Goal: Task Accomplishment & Management: Manage account settings

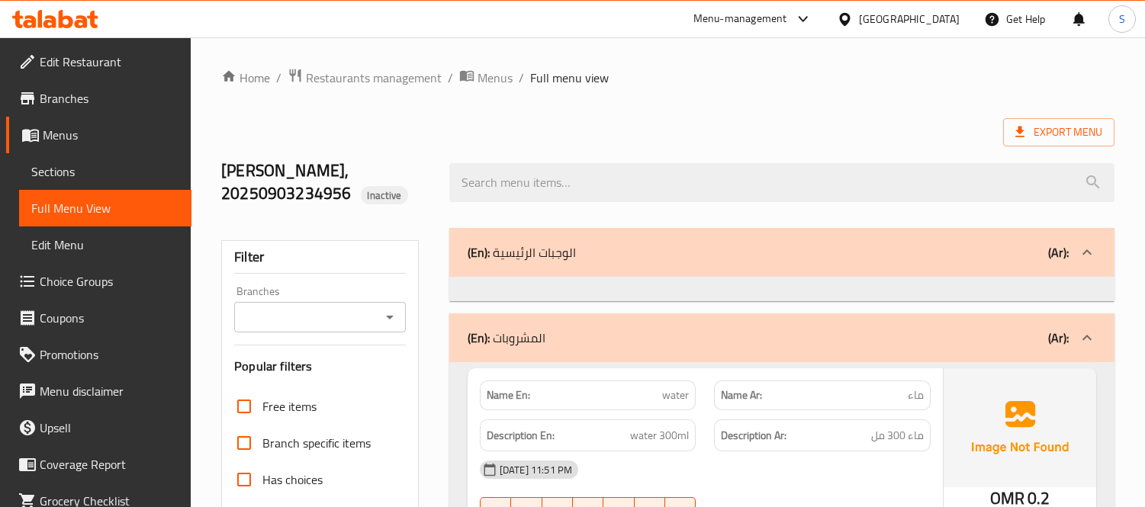
scroll to position [2885, 0]
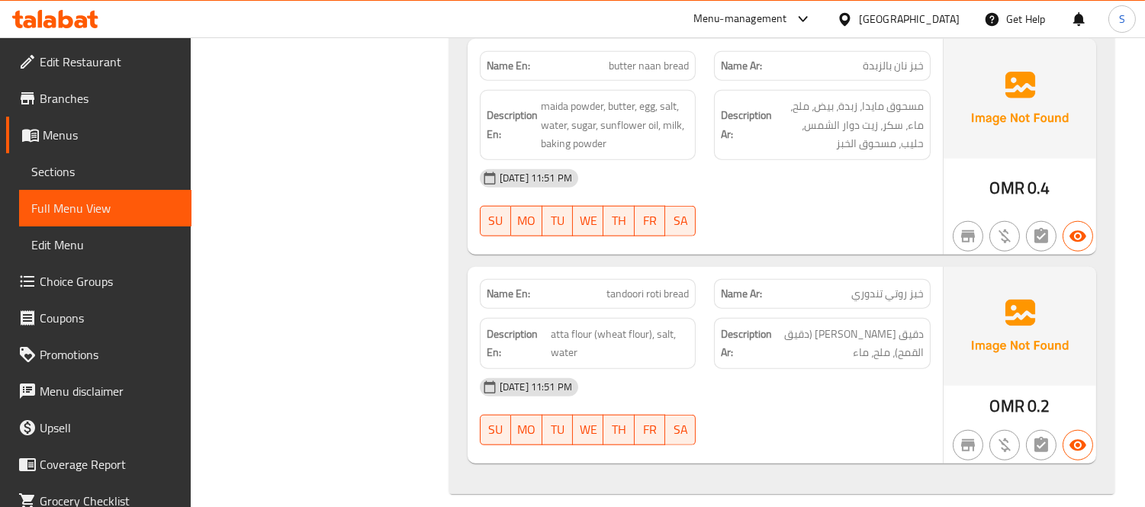
click at [936, 27] on div "Oman" at bounding box center [909, 19] width 101 height 17
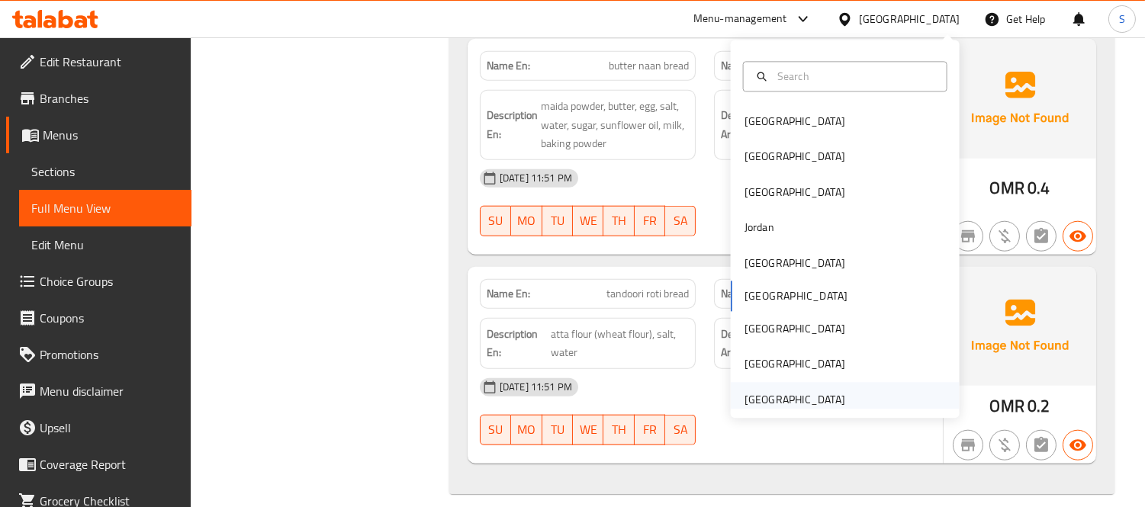
click at [773, 397] on div "[GEOGRAPHIC_DATA]" at bounding box center [794, 400] width 101 height 17
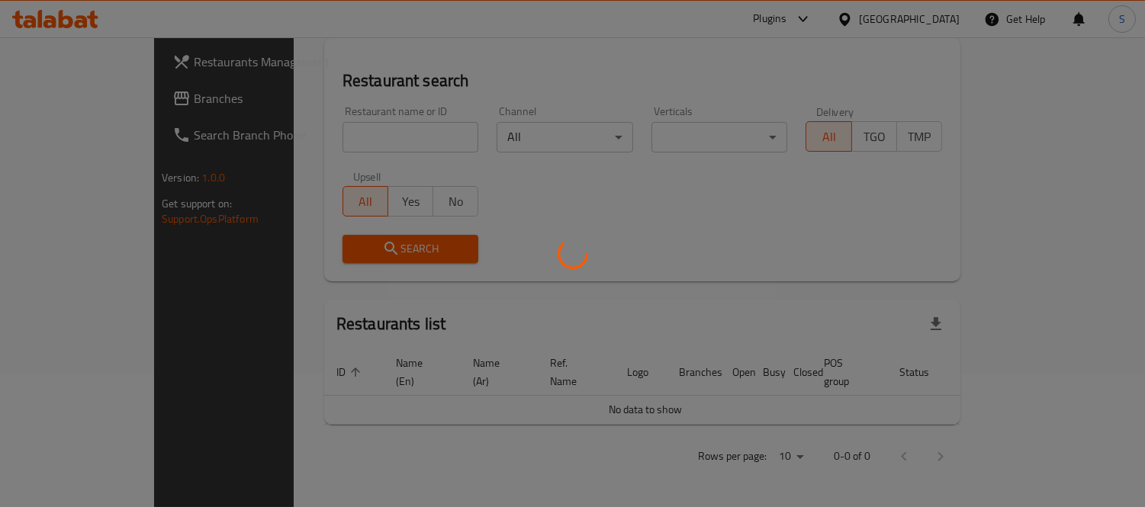
scroll to position [650, 0]
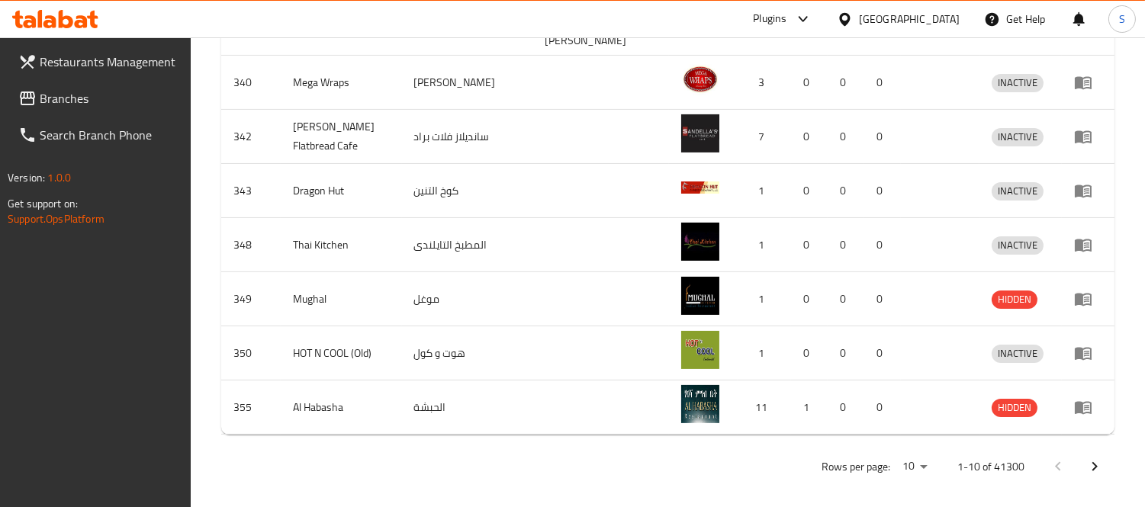
click at [87, 98] on span "Branches" at bounding box center [110, 98] width 140 height 18
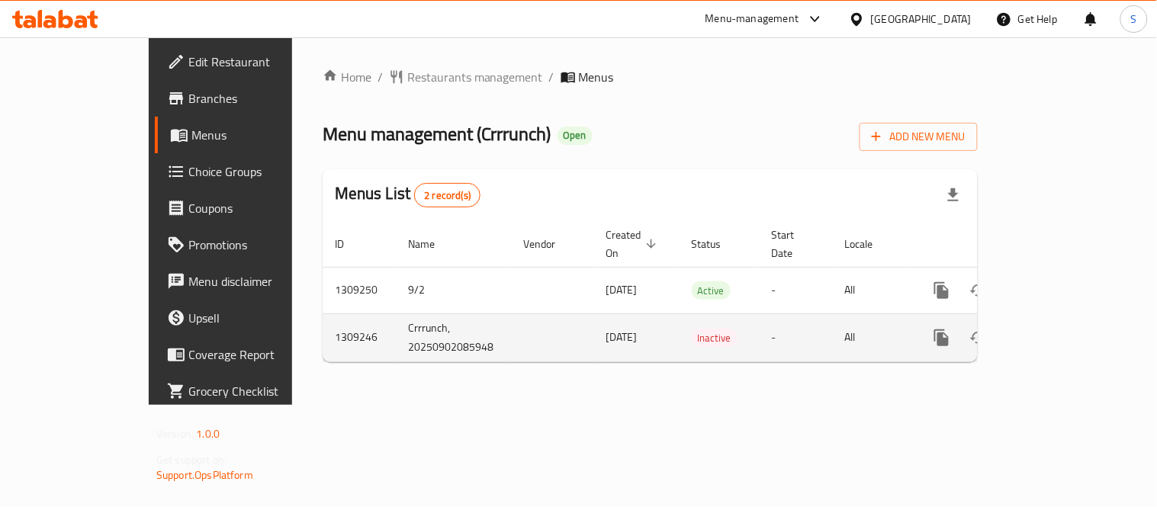
click at [1058, 331] on icon "enhanced table" at bounding box center [1052, 338] width 14 height 14
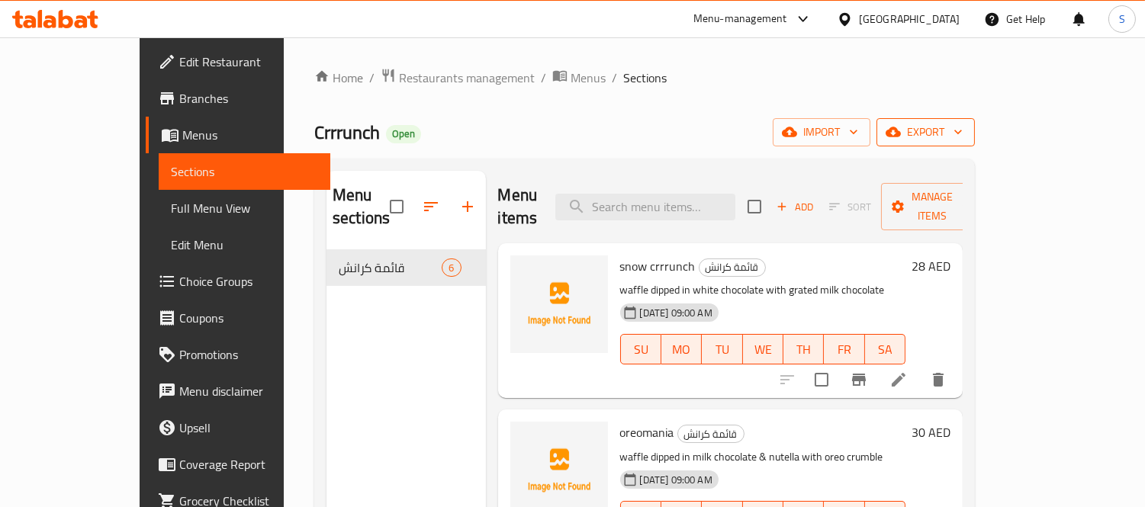
click at [962, 130] on span "export" at bounding box center [925, 132] width 74 height 19
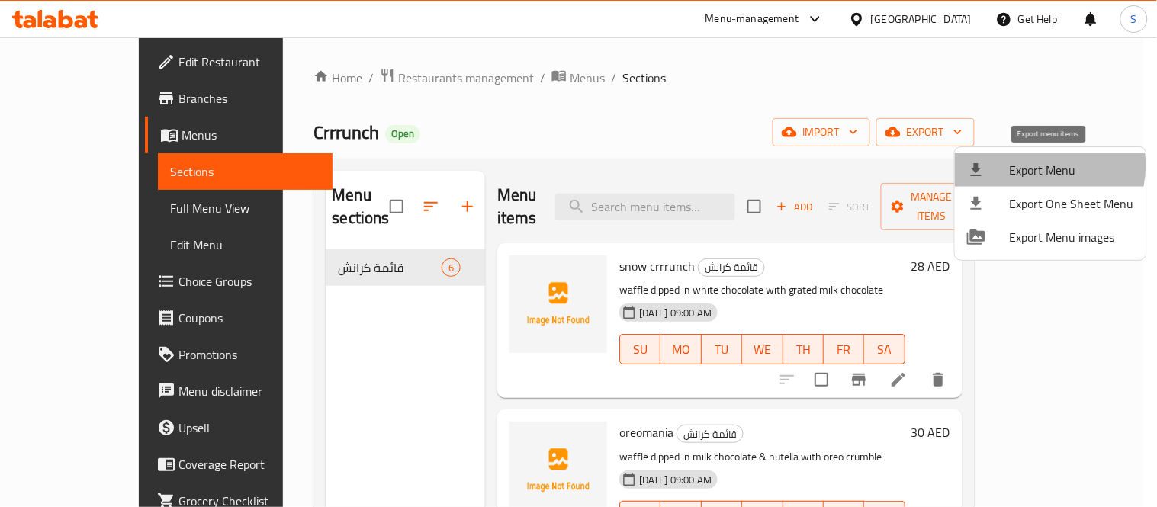
click at [1041, 165] on span "Export Menu" at bounding box center [1072, 170] width 124 height 18
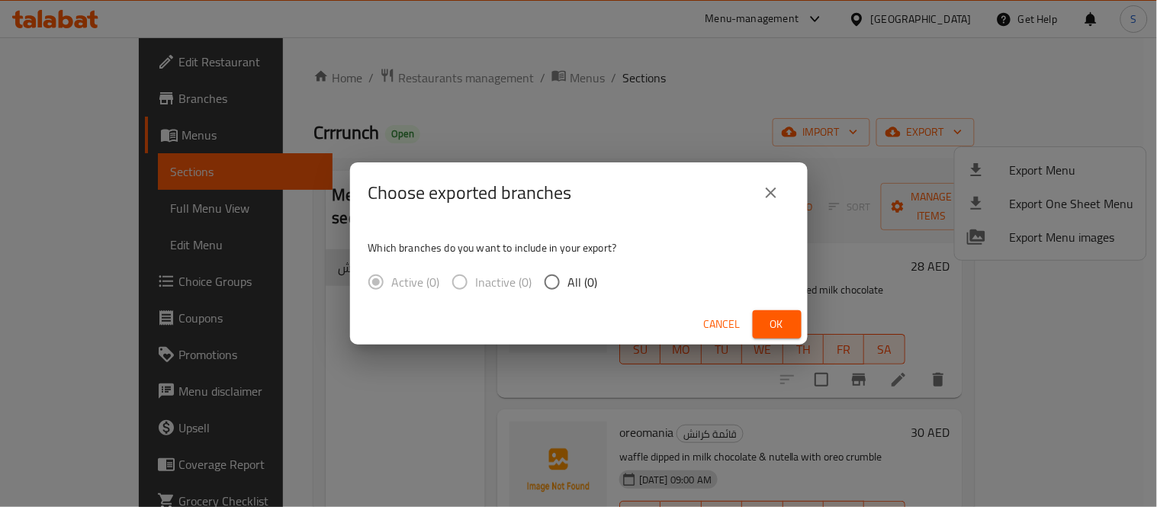
click at [552, 278] on input "All (0)" at bounding box center [552, 282] width 32 height 32
radio input "true"
click at [770, 328] on span "Ok" at bounding box center [777, 324] width 24 height 19
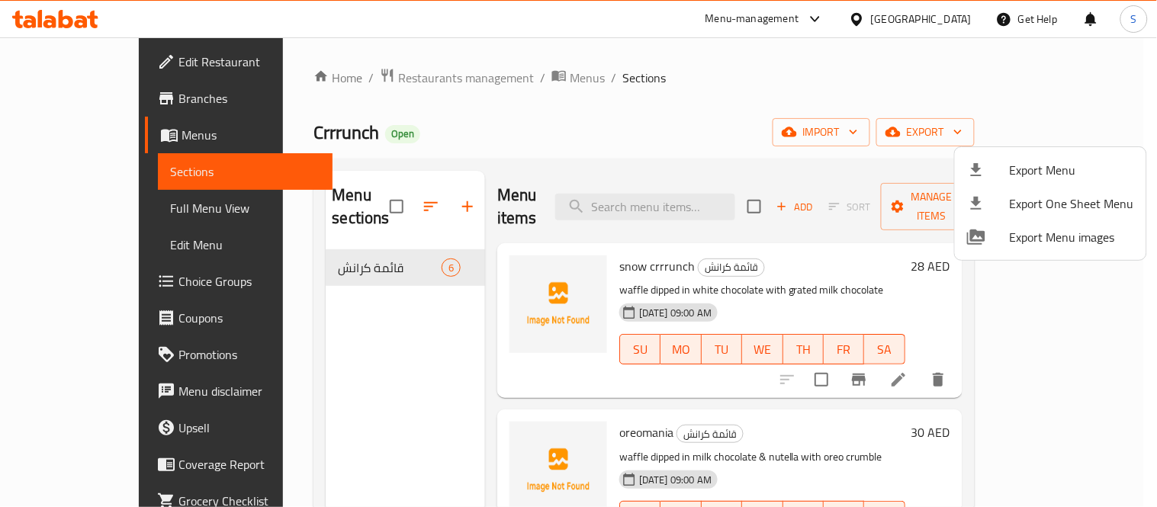
click at [142, 197] on div at bounding box center [578, 253] width 1157 height 507
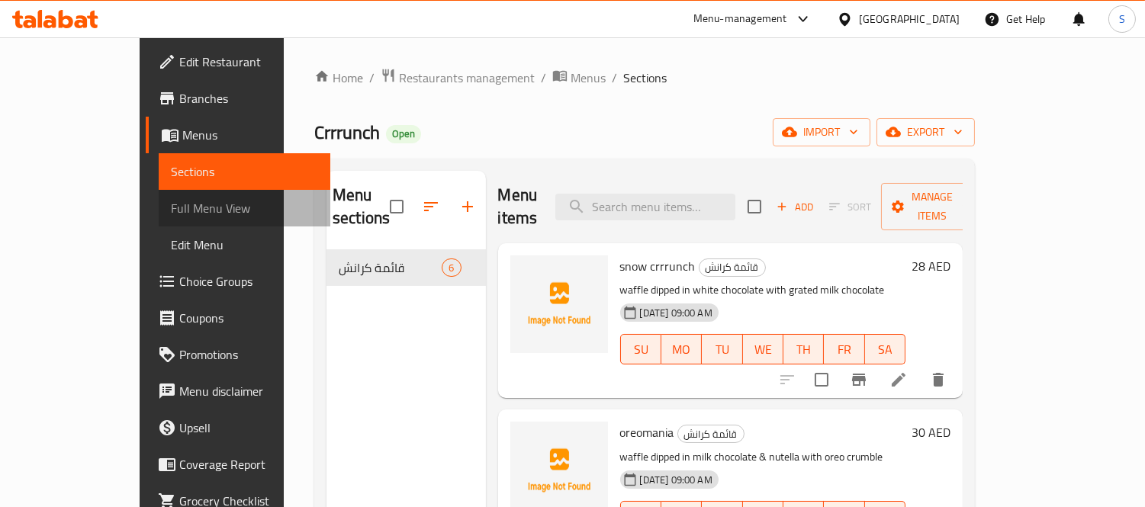
click at [171, 201] on span "Full Menu View" at bounding box center [245, 208] width 148 height 18
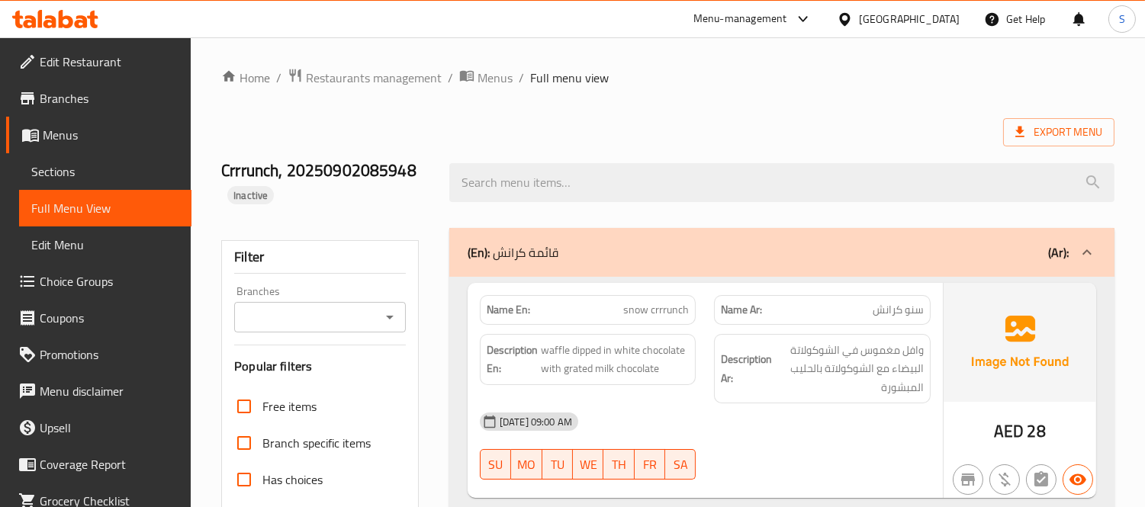
click at [608, 134] on div "Export Menu" at bounding box center [667, 132] width 893 height 28
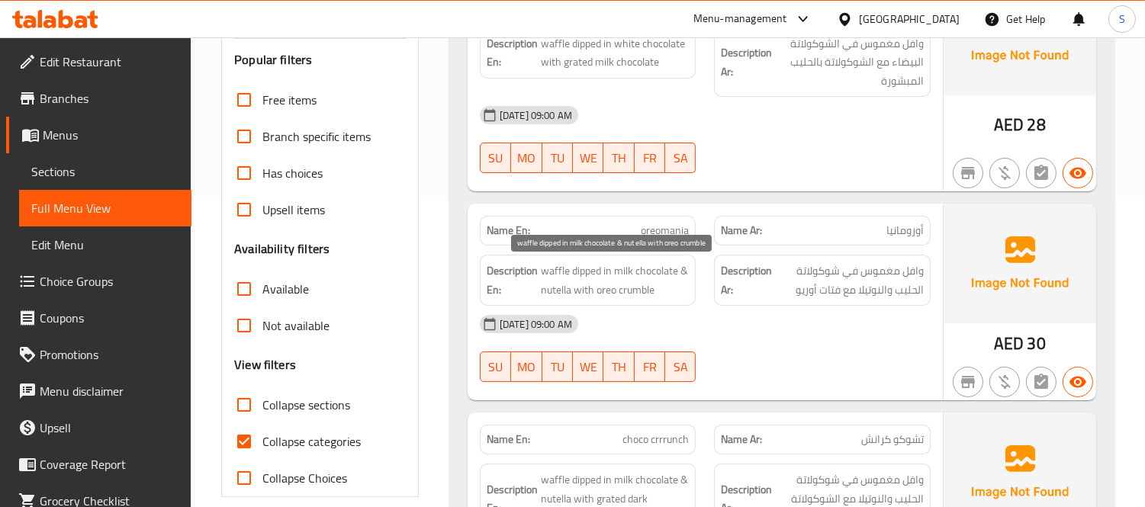
scroll to position [339, 0]
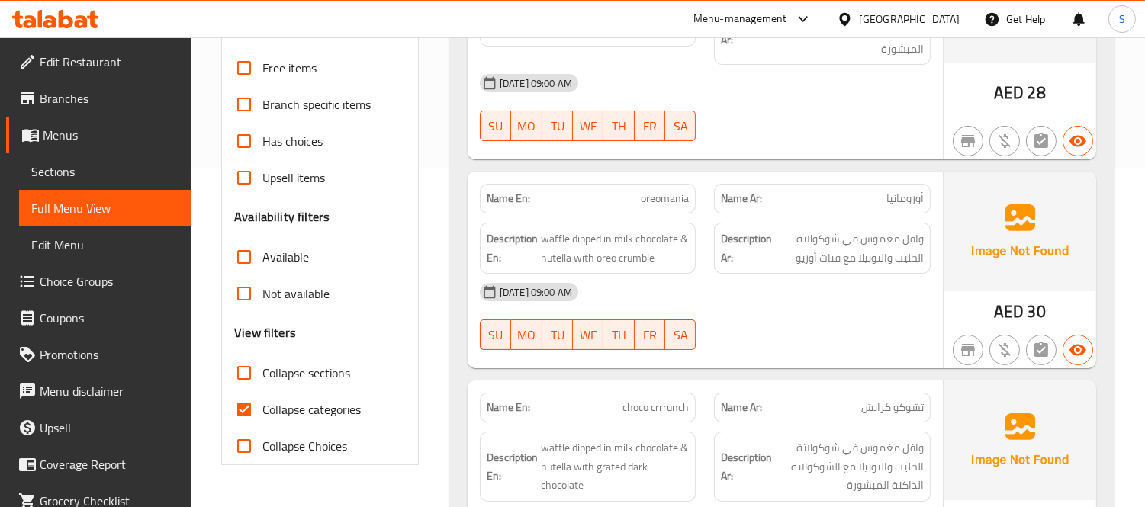
click at [320, 392] on label "Collapse categories" at bounding box center [293, 409] width 135 height 37
click at [262, 392] on input "Collapse categories" at bounding box center [244, 409] width 37 height 37
click at [324, 402] on span "Collapse categories" at bounding box center [311, 409] width 98 height 18
click at [262, 402] on input "Collapse categories" at bounding box center [244, 409] width 37 height 37
checkbox input "true"
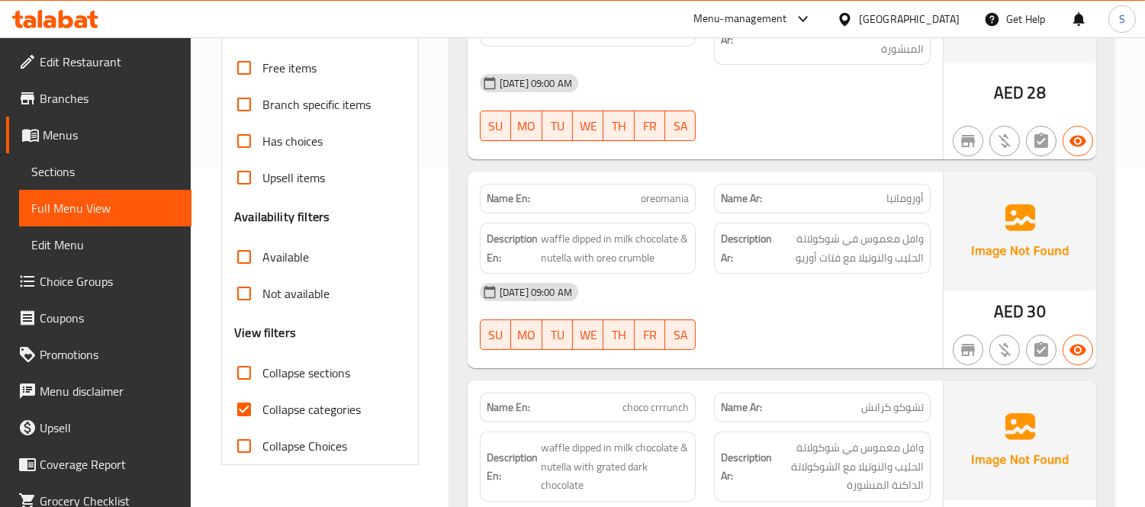
click at [325, 444] on span "Collapse Choices" at bounding box center [304, 446] width 85 height 18
click at [262, 444] on input "Collapse Choices" at bounding box center [244, 446] width 37 height 37
click at [320, 438] on span "Collapse Choices" at bounding box center [304, 446] width 85 height 18
click at [262, 438] on input "Collapse Choices" at bounding box center [244, 446] width 37 height 37
checkbox input "false"
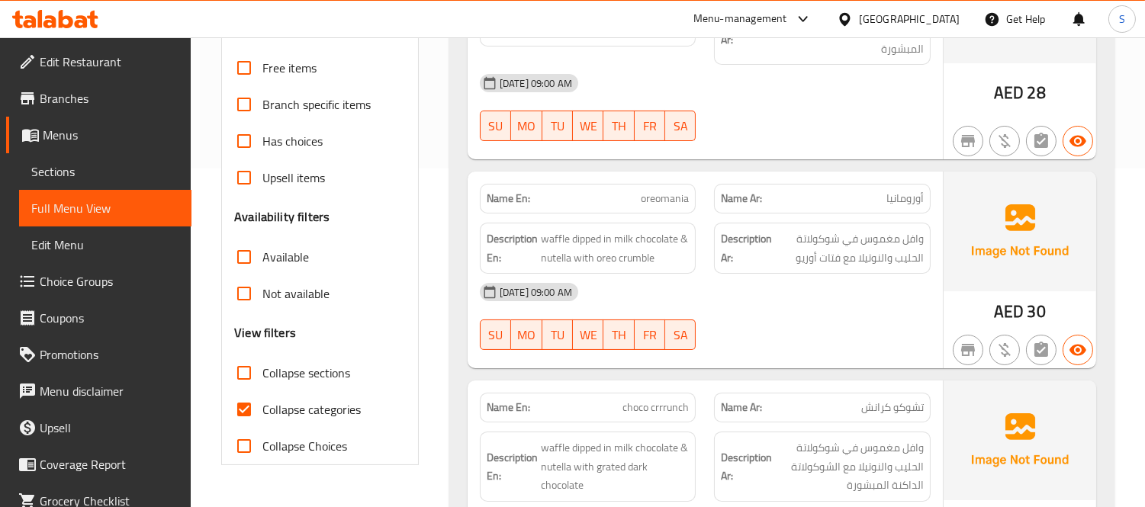
click at [316, 408] on span "Collapse categories" at bounding box center [311, 409] width 98 height 18
click at [262, 408] on input "Collapse categories" at bounding box center [244, 409] width 37 height 37
checkbox input "false"
click at [239, 291] on input "Not available" at bounding box center [244, 293] width 37 height 37
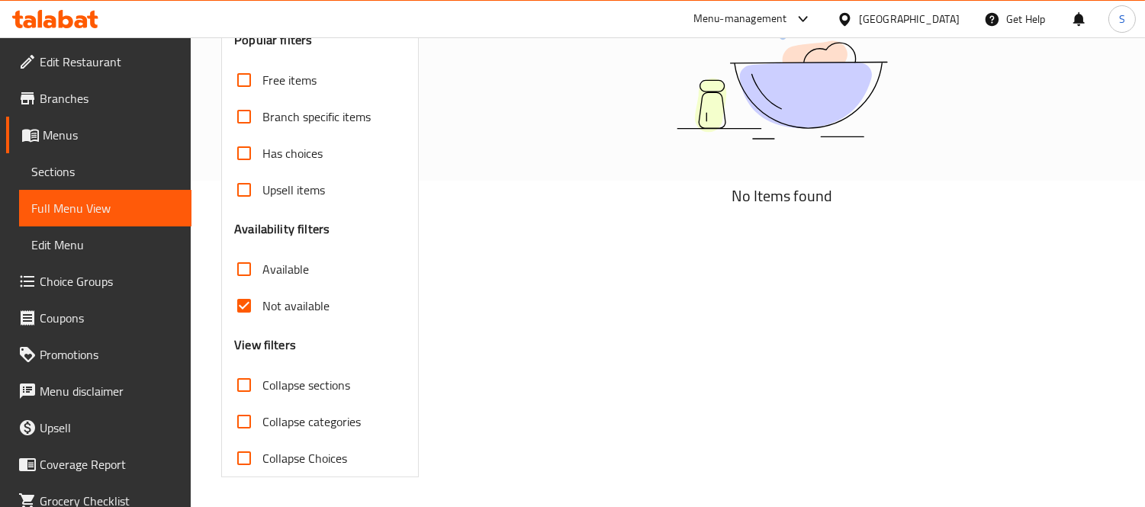
click at [242, 302] on input "Not available" at bounding box center [244, 305] width 37 height 37
checkbox input "false"
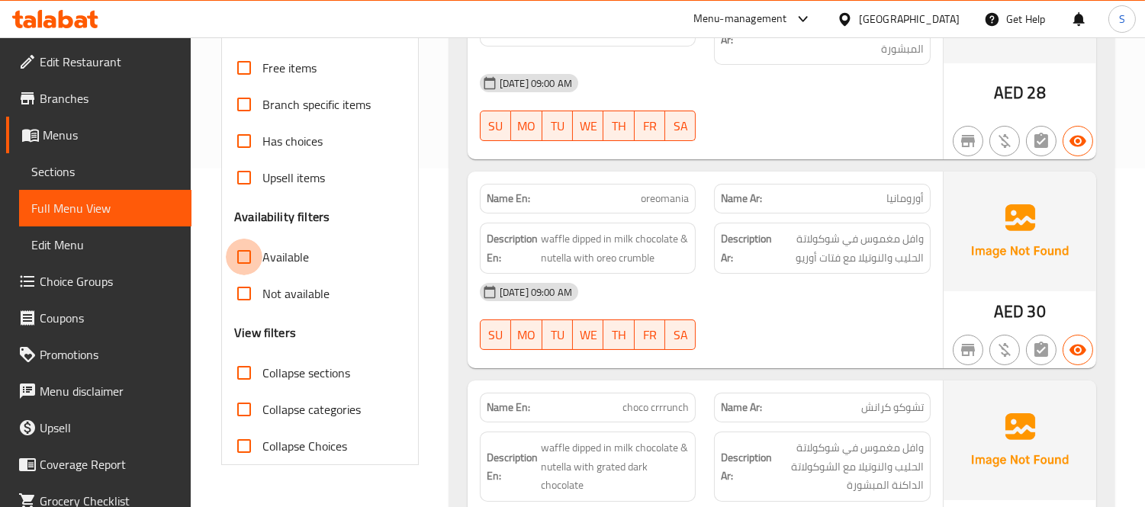
click at [247, 256] on input "Available" at bounding box center [244, 257] width 37 height 37
checkbox input "false"
click at [249, 162] on input "Upsell items" at bounding box center [244, 177] width 37 height 37
checkbox input "true"
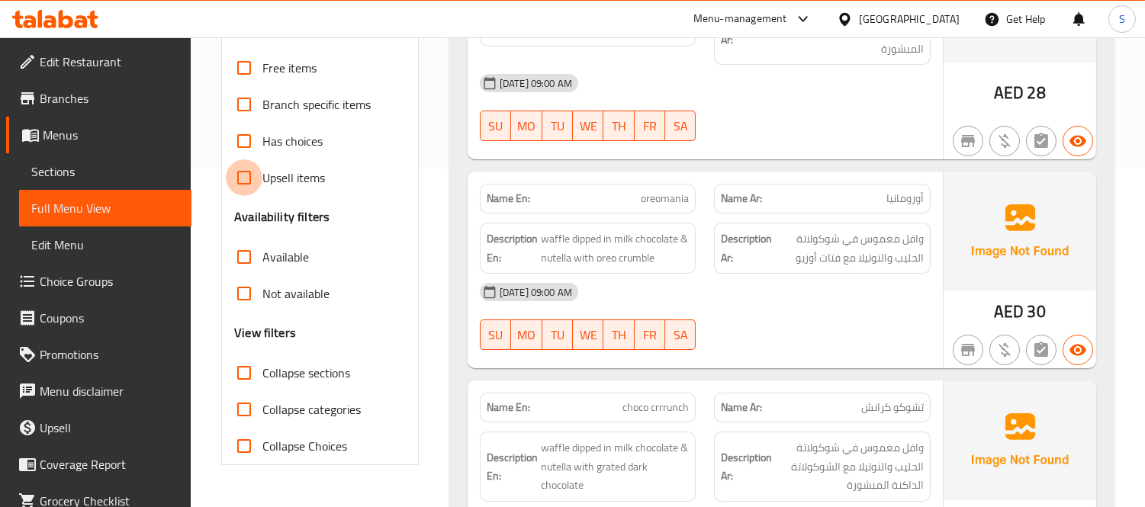
scroll to position [326, 0]
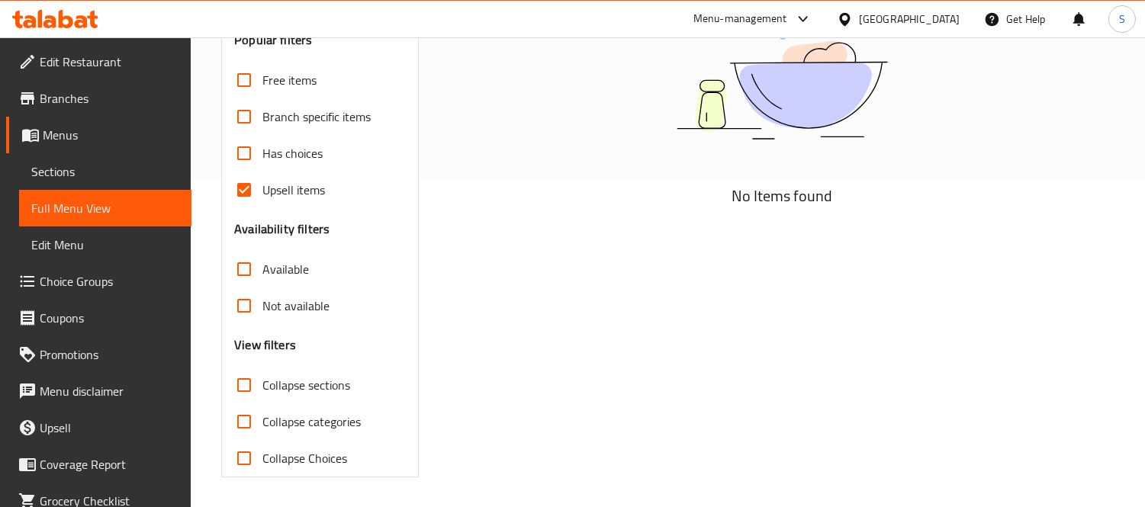
click at [252, 153] on input "Has choices" at bounding box center [244, 153] width 37 height 37
checkbox input "true"
click at [264, 119] on span "Branch specific items" at bounding box center [316, 117] width 108 height 18
click at [262, 119] on input "Branch specific items" at bounding box center [244, 116] width 37 height 37
checkbox input "true"
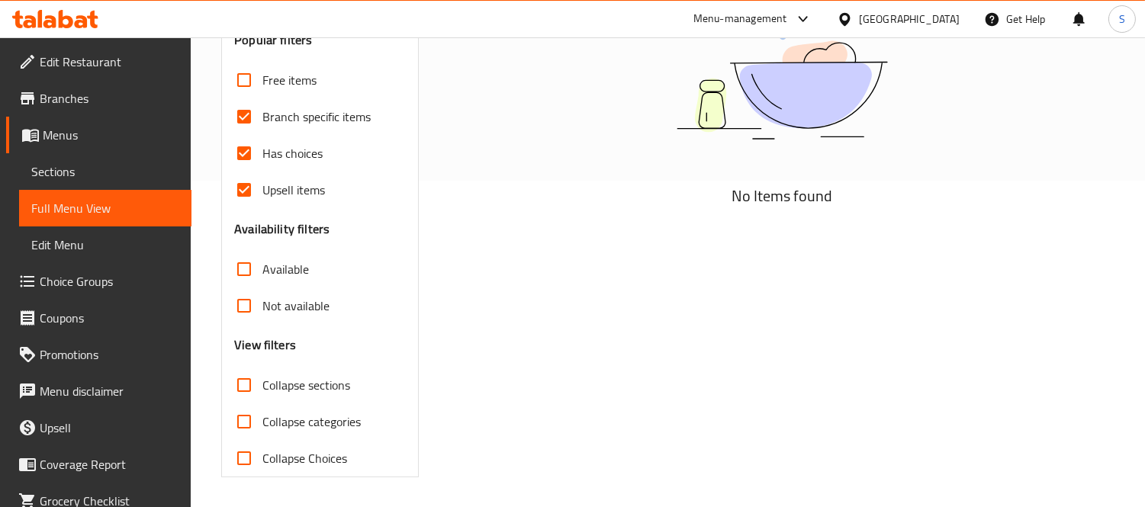
click at [269, 71] on span "Free items" at bounding box center [289, 80] width 54 height 18
click at [262, 71] on input "Free items" at bounding box center [244, 80] width 37 height 37
checkbox input "true"
click at [275, 199] on span "Upsell items" at bounding box center [293, 190] width 63 height 18
click at [262, 200] on input "Upsell items" at bounding box center [244, 190] width 37 height 37
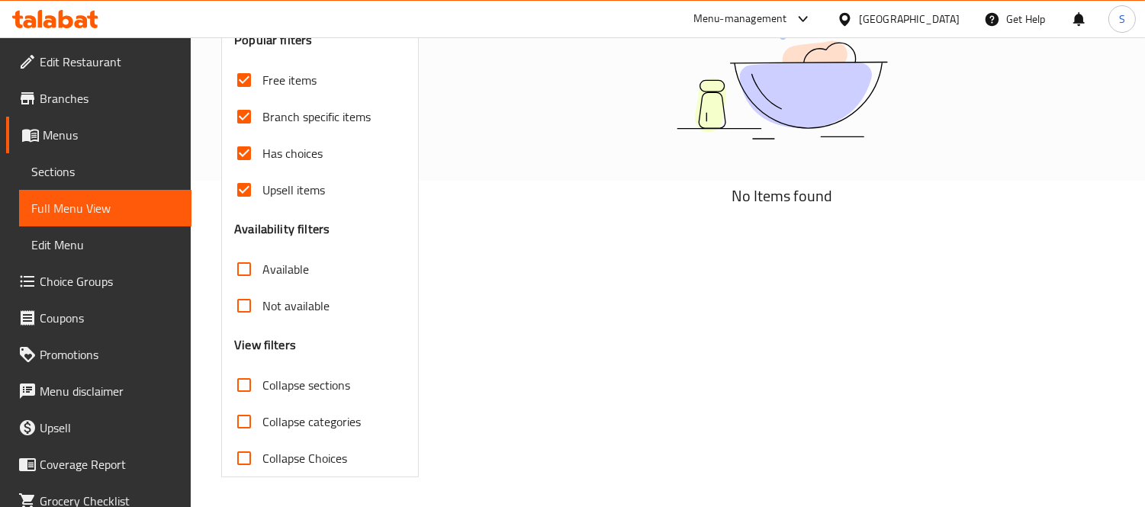
checkbox input "false"
click at [279, 154] on span "Has choices" at bounding box center [292, 153] width 60 height 18
click at [262, 154] on input "Has choices" at bounding box center [244, 153] width 37 height 37
checkbox input "false"
click at [292, 115] on span "Branch specific items" at bounding box center [316, 117] width 108 height 18
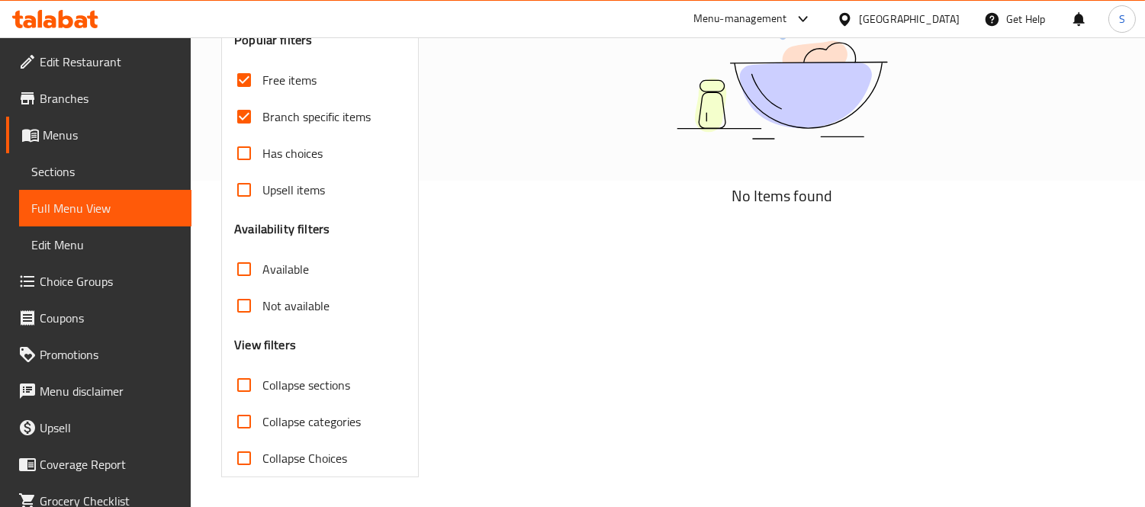
click at [262, 115] on input "Branch specific items" at bounding box center [244, 116] width 37 height 37
checkbox input "false"
click at [292, 79] on span "Free items" at bounding box center [289, 80] width 54 height 18
click at [262, 79] on input "Free items" at bounding box center [244, 80] width 37 height 37
checkbox input "false"
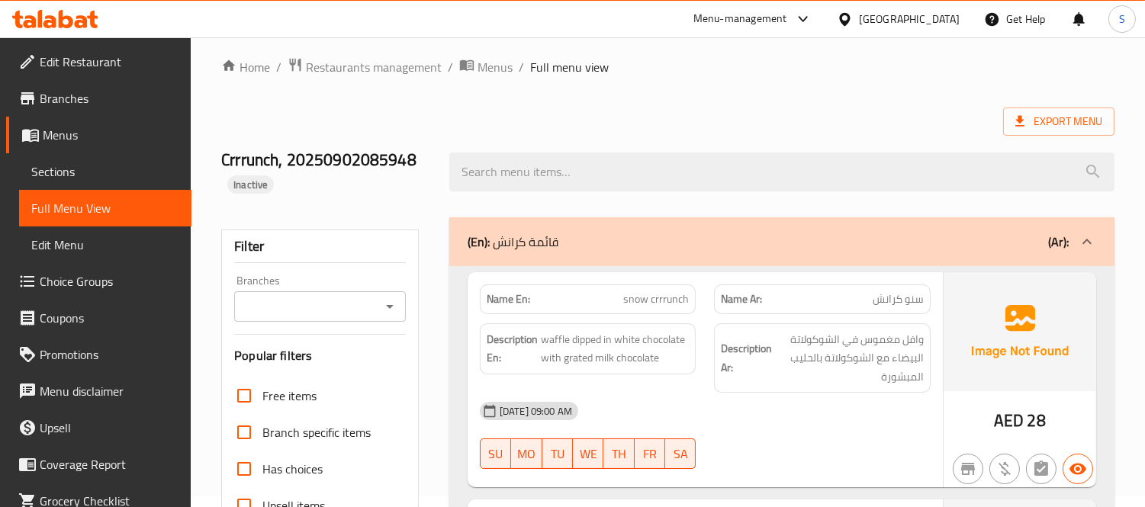
scroll to position [0, 0]
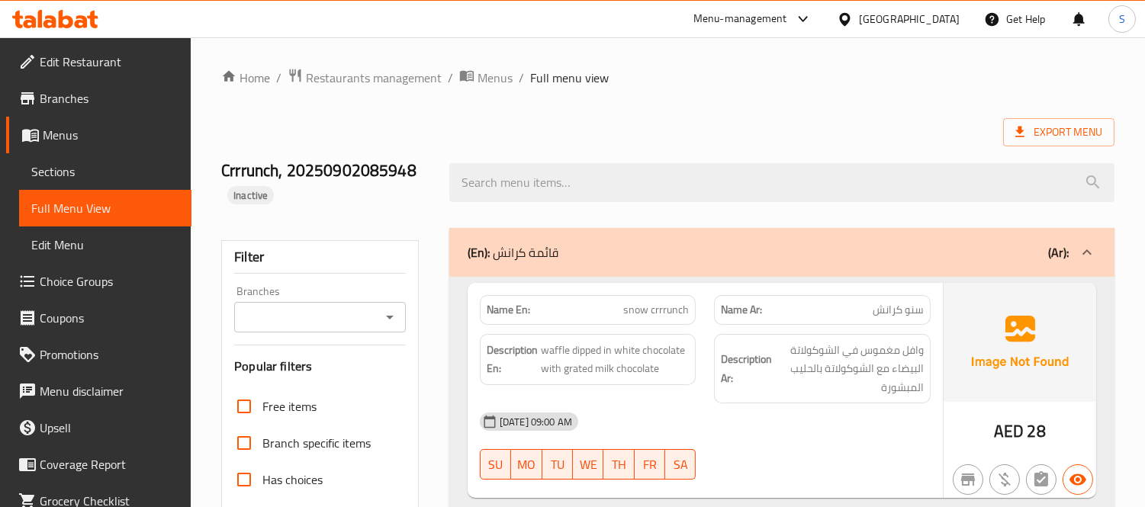
click at [98, 139] on span "Menus" at bounding box center [111, 135] width 136 height 18
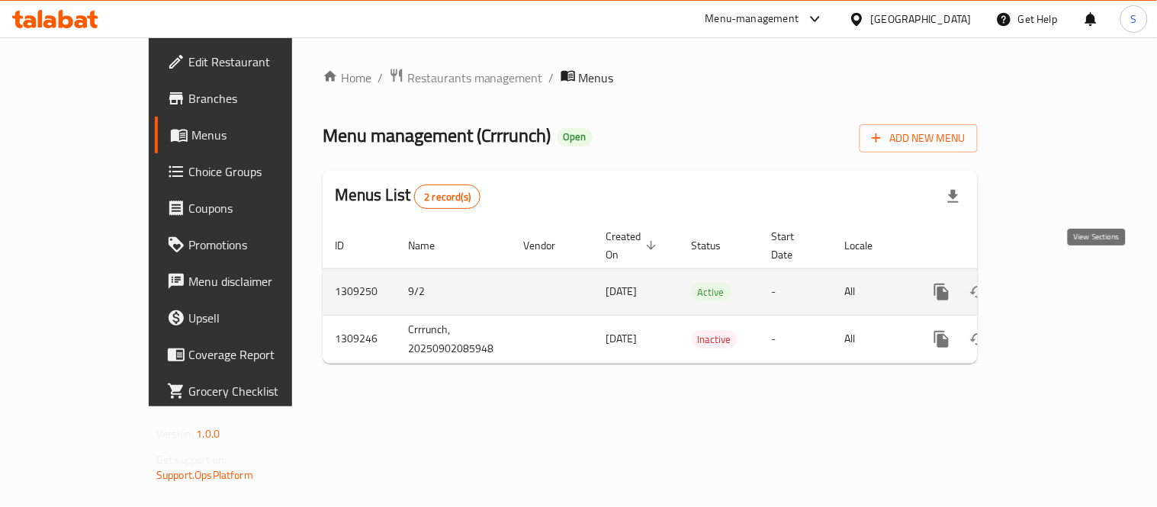
click at [1061, 283] on icon "enhanced table" at bounding box center [1051, 292] width 18 height 18
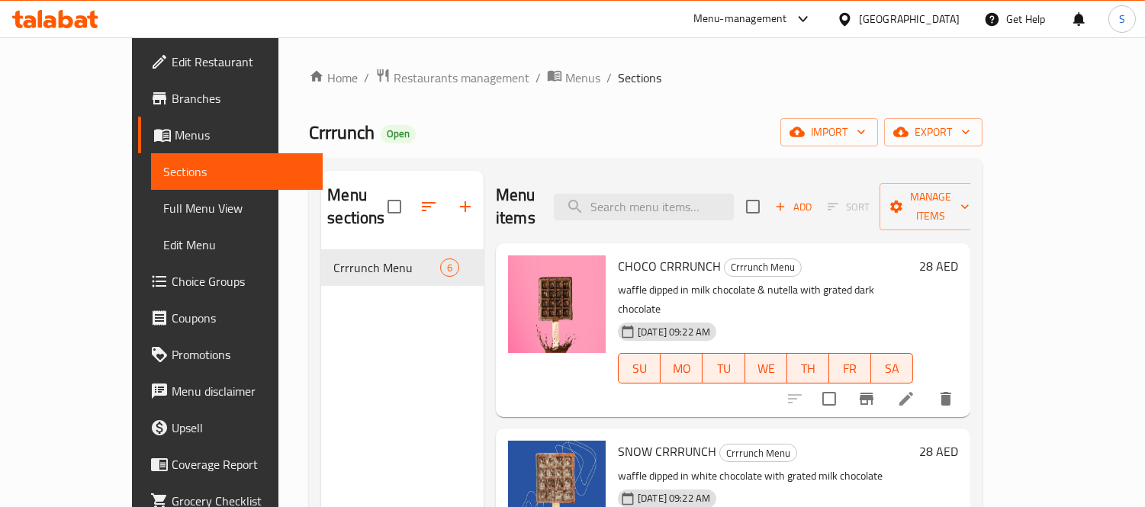
click at [72, 16] on icon at bounding box center [55, 19] width 86 height 18
